Goal: Find specific fact: Find contact information

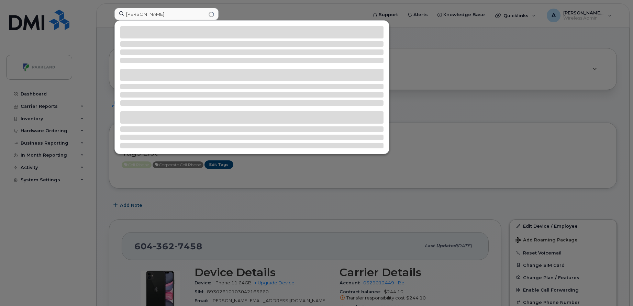
scroll to position [147, 0]
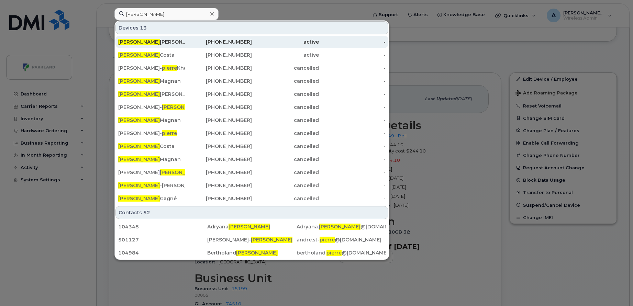
type input "Pierre"
click at [169, 44] on div "Pierre Luc Poirier" at bounding box center [151, 41] width 67 height 7
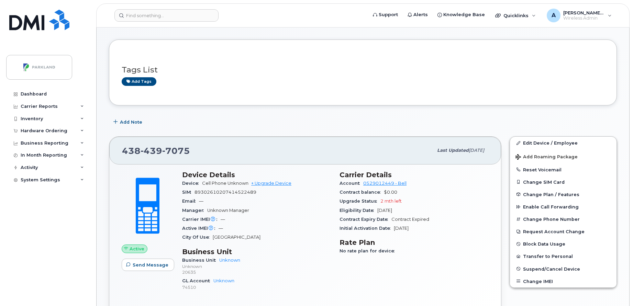
scroll to position [26, 0]
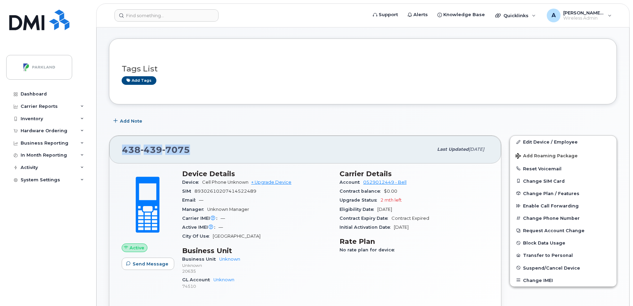
drag, startPoint x: 119, startPoint y: 147, endPoint x: 193, endPoint y: 149, distance: 73.5
click at [193, 149] on div "438 439 7075 Last updated Sep 11, 2025" at bounding box center [305, 149] width 392 height 27
copy span "438 439 7075"
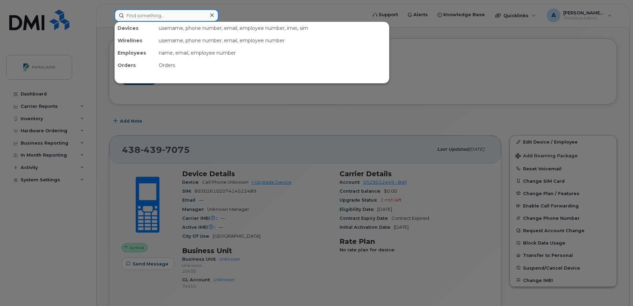
click at [161, 14] on input at bounding box center [166, 15] width 104 height 12
paste input "Mason Wilgosh"
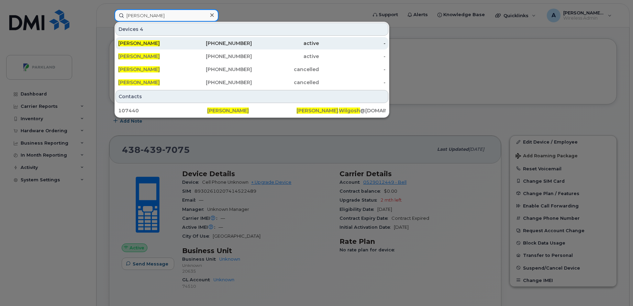
type input "Mason Wilgosh"
click at [170, 46] on div "Mason Wilgosh" at bounding box center [151, 43] width 67 height 7
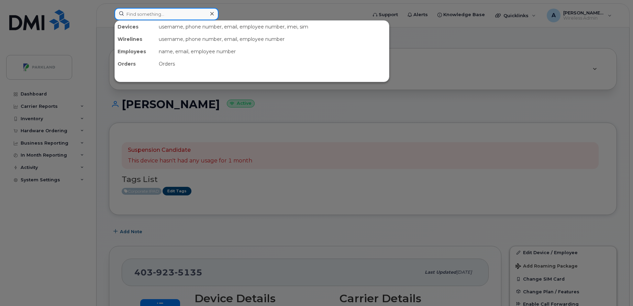
click at [185, 14] on input at bounding box center [166, 14] width 104 height 12
paste input "[PERSON_NAME]"
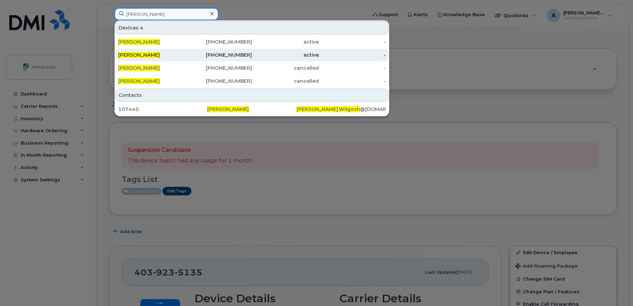
type input "Mason Wilgosh"
click at [196, 51] on div "431-279-0146" at bounding box center [218, 55] width 67 height 12
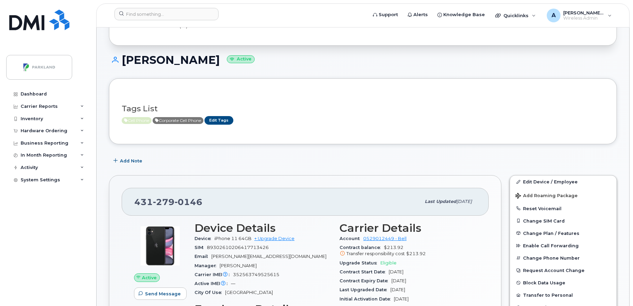
scroll to position [44, 0]
drag, startPoint x: 220, startPoint y: 268, endPoint x: 246, endPoint y: 268, distance: 26.1
click at [246, 268] on div "Manager [PERSON_NAME]" at bounding box center [262, 266] width 137 height 9
copy span "Kirk Melville"
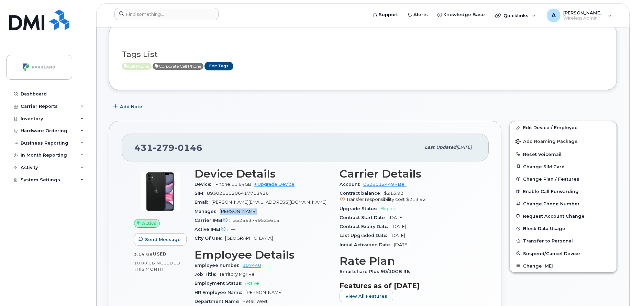
scroll to position [99, 0]
drag, startPoint x: 136, startPoint y: 149, endPoint x: 213, endPoint y: 155, distance: 77.1
click at [213, 155] on div "431 279 0146 Last updated Aug 22, 2025" at bounding box center [305, 146] width 367 height 27
copy span "431 279 0146"
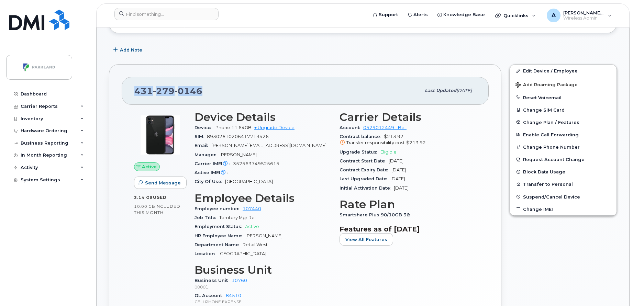
scroll to position [158, 0]
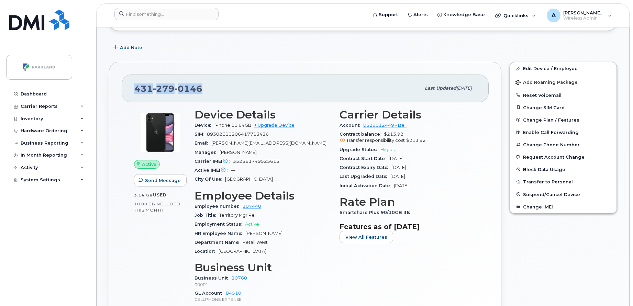
click at [299, 81] on div "431 279 0146" at bounding box center [277, 88] width 286 height 14
drag, startPoint x: 135, startPoint y: 92, endPoint x: 221, endPoint y: 82, distance: 86.1
click at [221, 82] on div "431 279 0146" at bounding box center [277, 88] width 286 height 14
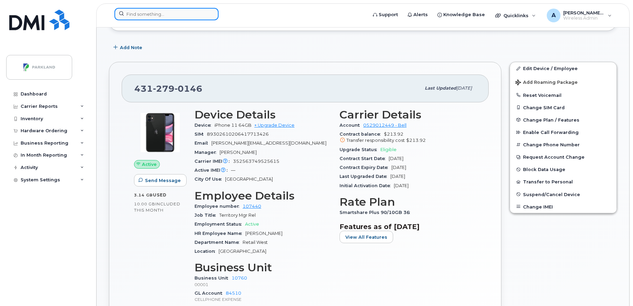
click at [193, 11] on input at bounding box center [166, 14] width 104 height 12
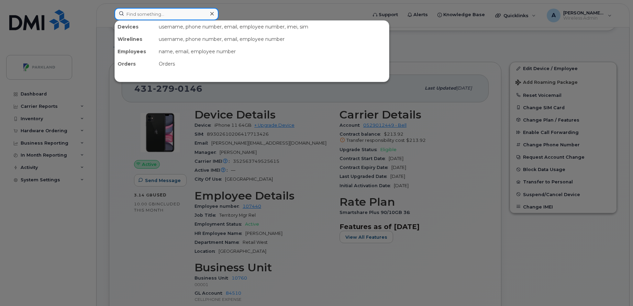
paste input "[PERSON_NAME]"
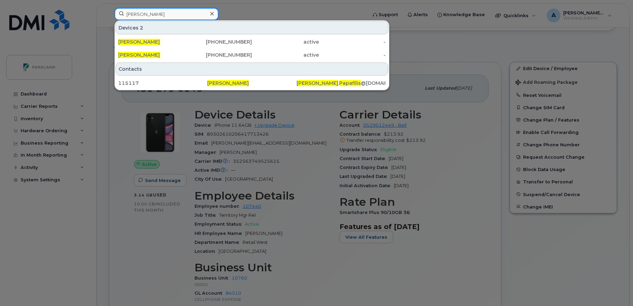
type input "[PERSON_NAME]"
click at [212, 14] on icon at bounding box center [211, 13] width 3 height 3
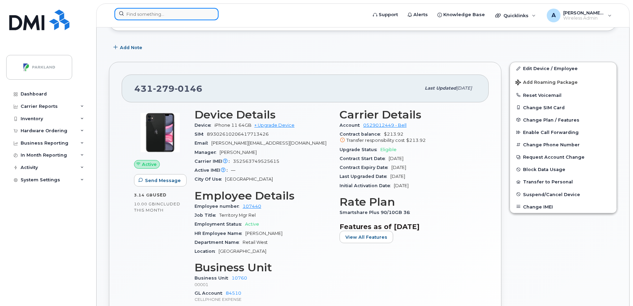
click at [150, 14] on input at bounding box center [166, 14] width 104 height 12
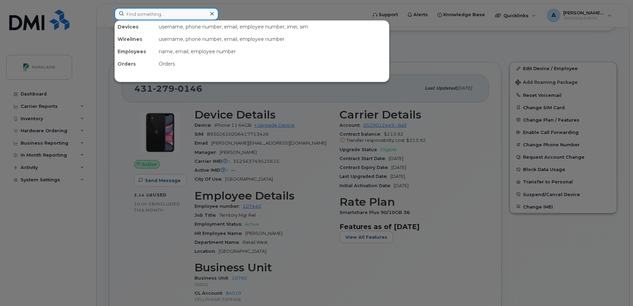
paste input "Chelsey MacDonald"
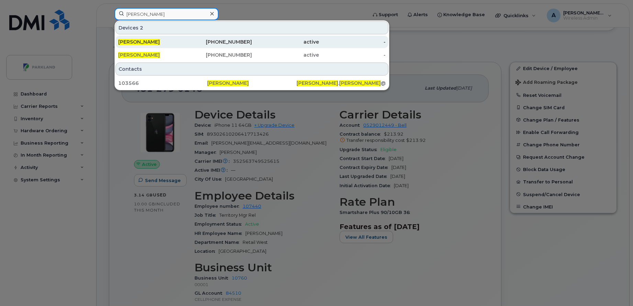
type input "Chelsey MacDonald"
click at [179, 39] on div "[PERSON_NAME]" at bounding box center [151, 41] width 67 height 7
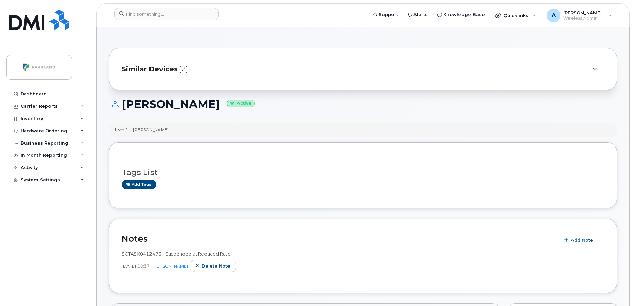
click at [168, 70] on span "Similar Devices" at bounding box center [150, 69] width 56 height 10
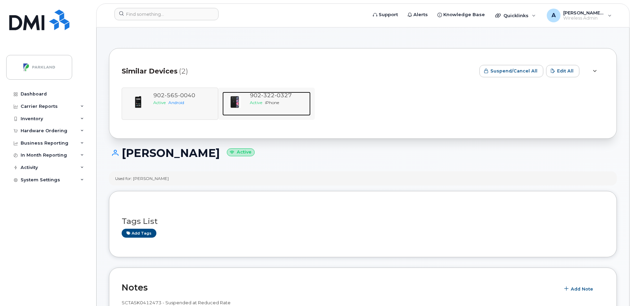
click at [259, 98] on span "[PHONE_NUMBER]" at bounding box center [271, 95] width 42 height 7
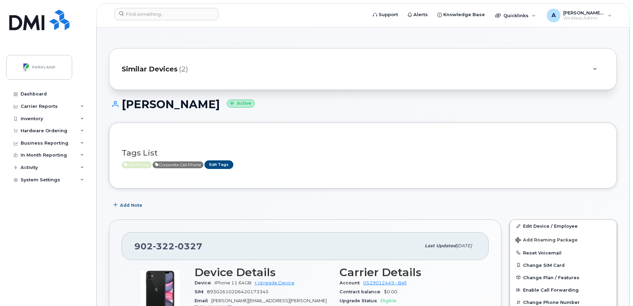
click at [161, 76] on div "Similar Devices (2)" at bounding box center [353, 69] width 463 height 16
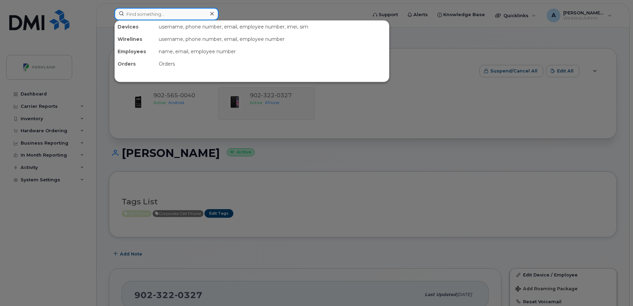
click at [196, 12] on input at bounding box center [166, 14] width 104 height 12
paste input "[PERSON_NAME]"
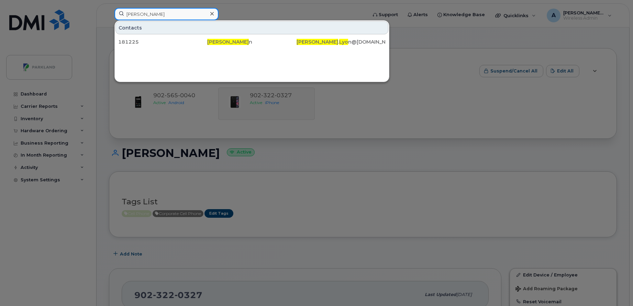
paste input "[PERSON_NAME]"
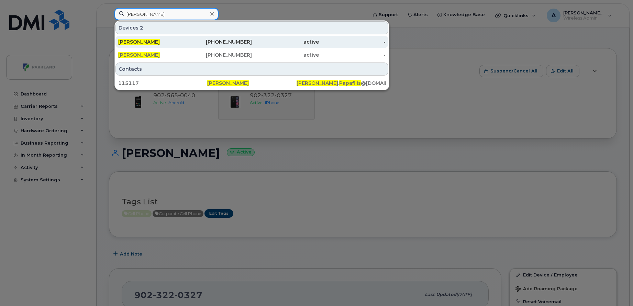
type input "[PERSON_NAME]"
click at [236, 40] on div "[PHONE_NUMBER]" at bounding box center [218, 41] width 67 height 7
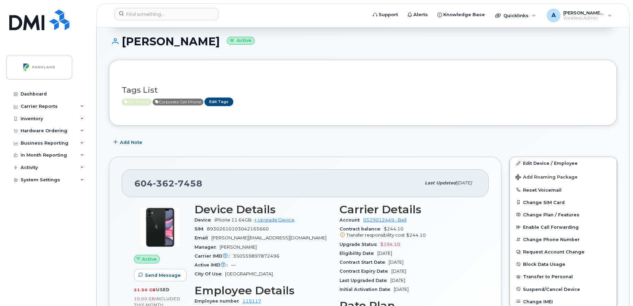
scroll to position [68, 0]
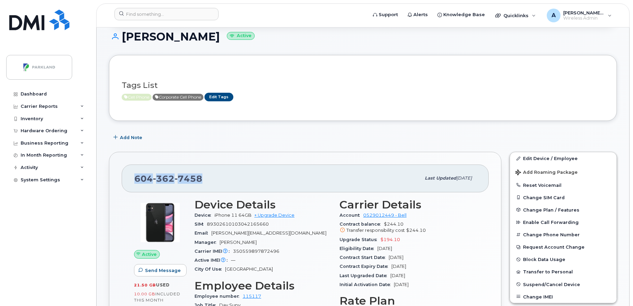
drag, startPoint x: 134, startPoint y: 179, endPoint x: 208, endPoint y: 179, distance: 74.2
click at [208, 179] on div "604 362 7458 Last updated Aug 28, 2025" at bounding box center [305, 178] width 367 height 27
copy span "604 362 7458"
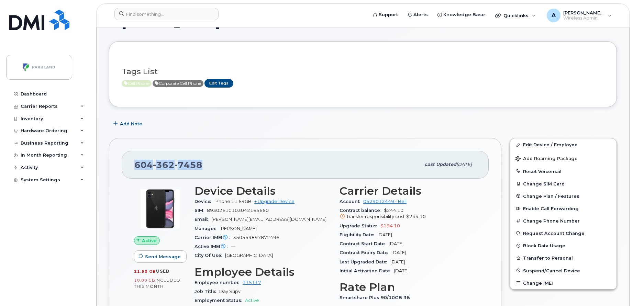
scroll to position [108, 0]
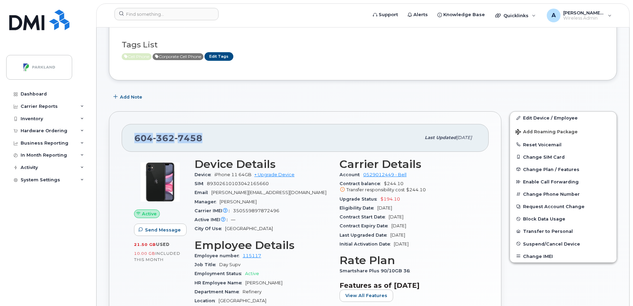
copy span "604 362 7458"
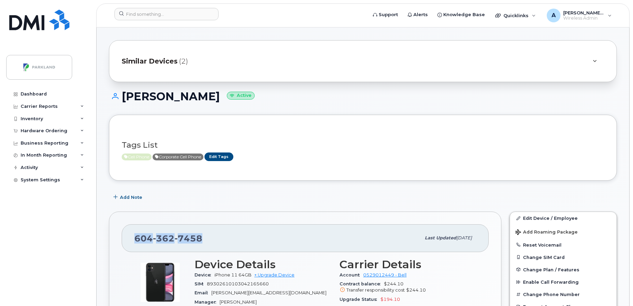
scroll to position [7, 0]
click at [343, 131] on div "Tags List Cell Phone Corporate Cell Phone Edit Tags" at bounding box center [363, 148] width 482 height 41
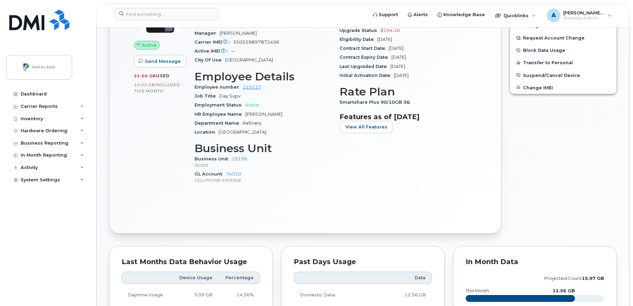
scroll to position [281, 0]
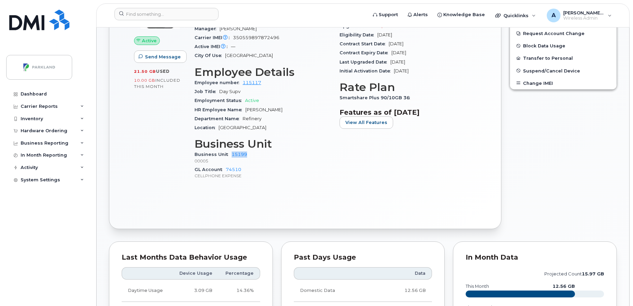
drag, startPoint x: 228, startPoint y: 155, endPoint x: 252, endPoint y: 155, distance: 24.7
click at [252, 155] on div "Business Unit 15199 00005" at bounding box center [262, 157] width 137 height 15
copy link "15199"
